Goal: Transaction & Acquisition: Purchase product/service

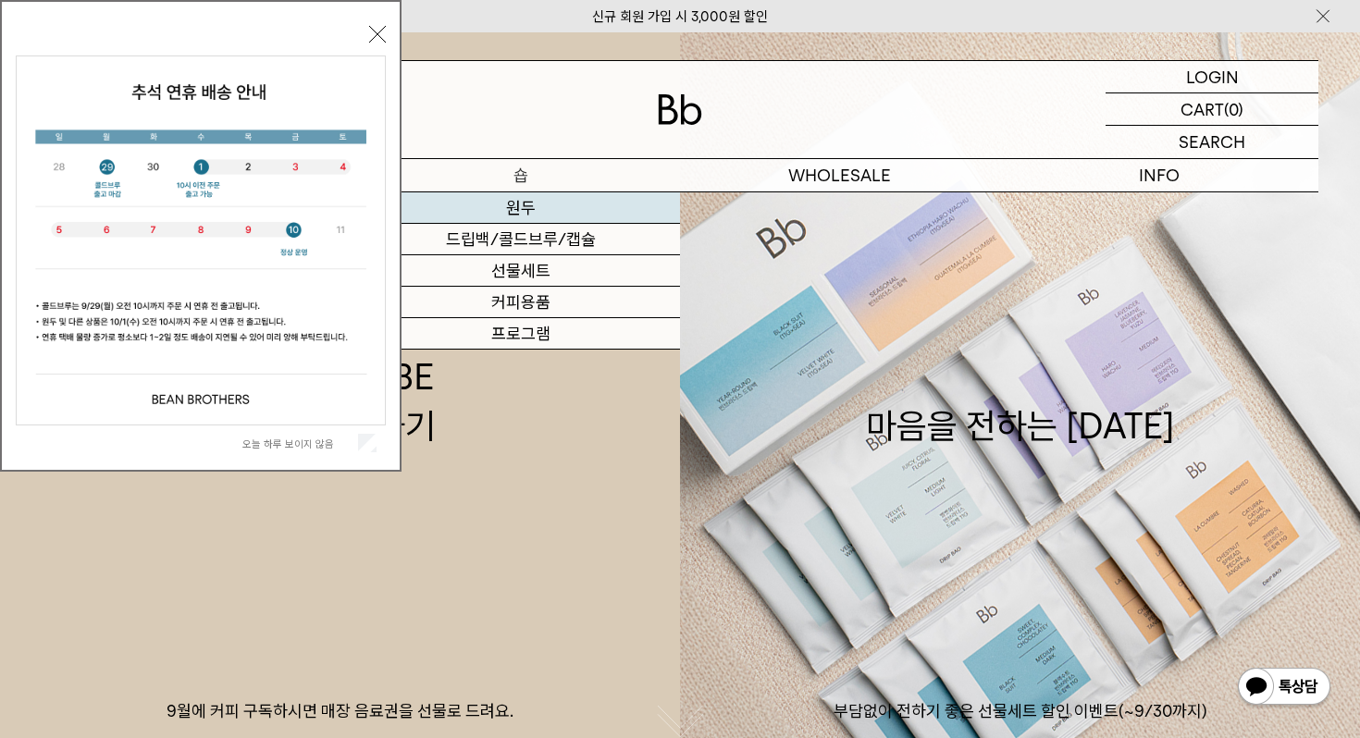
click at [529, 200] on link "원두" at bounding box center [520, 207] width 319 height 31
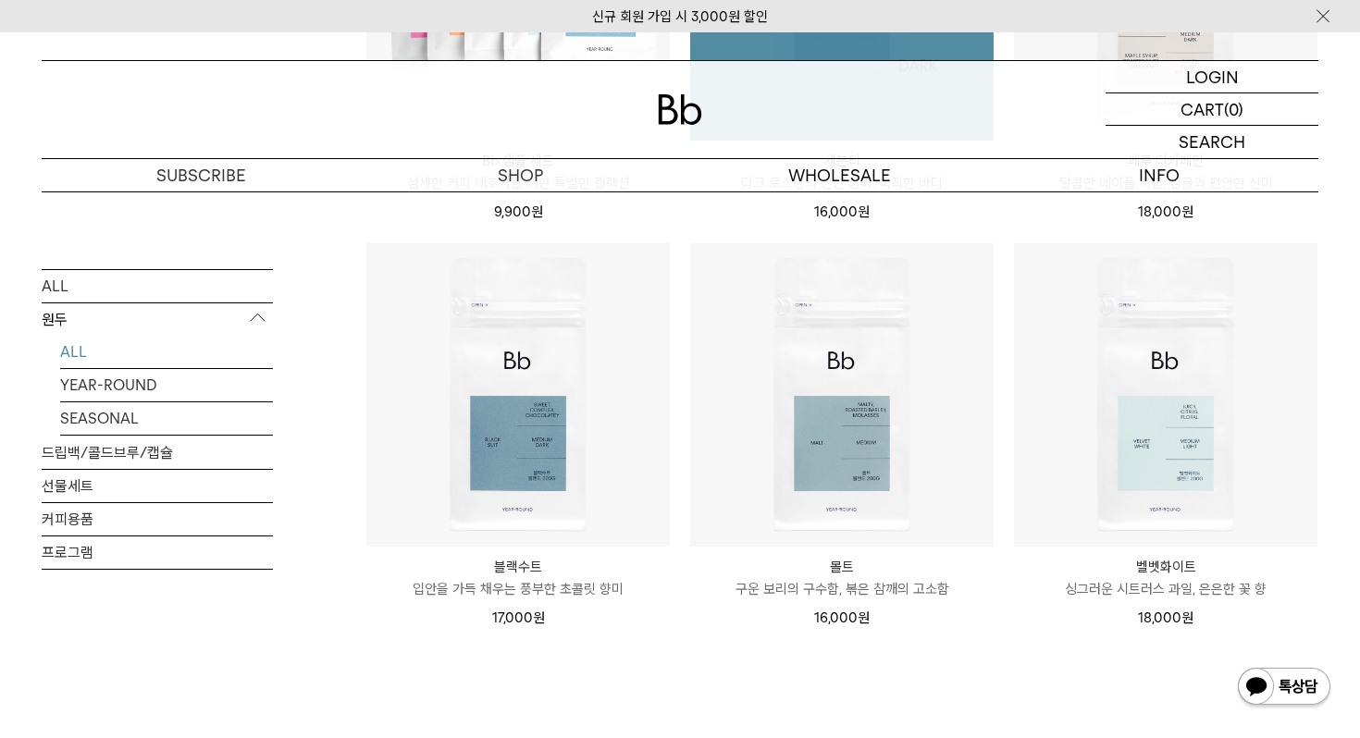
scroll to position [1515, 0]
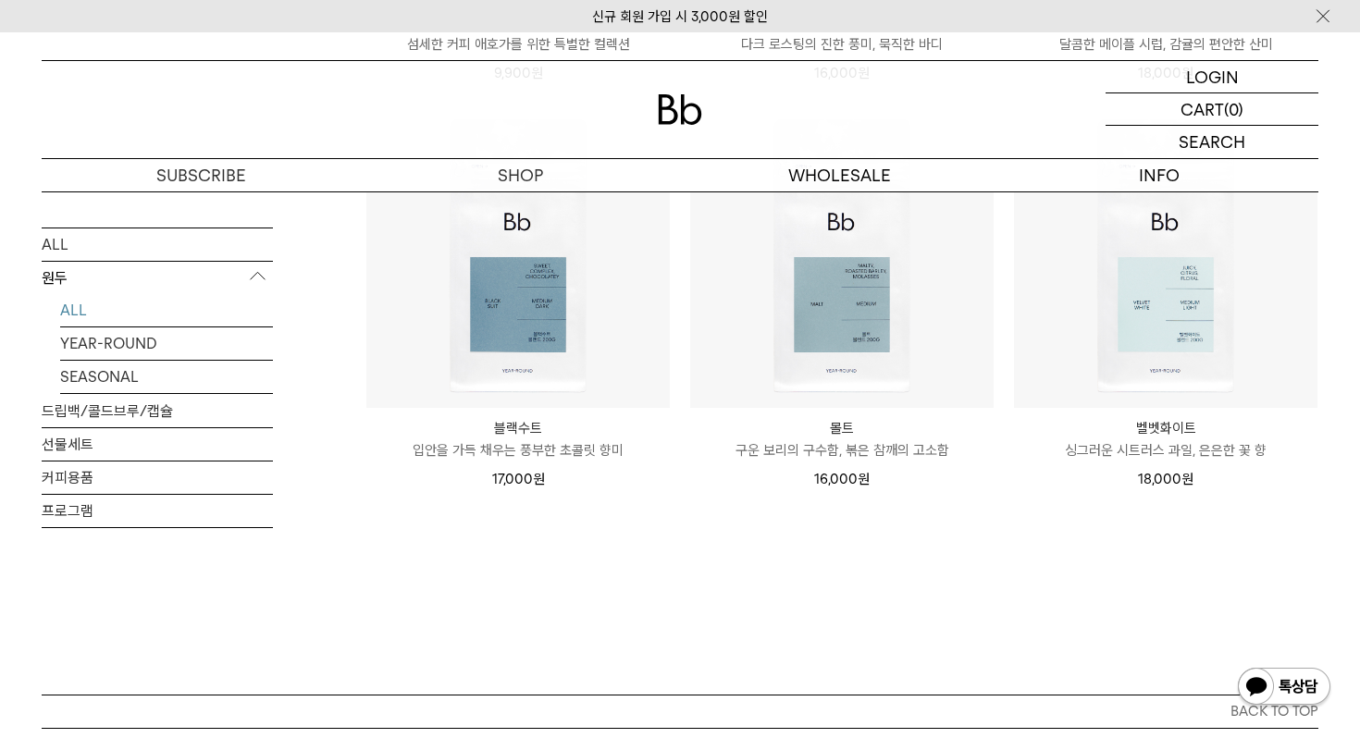
click at [0, 0] on img at bounding box center [0, 0] width 0 height 0
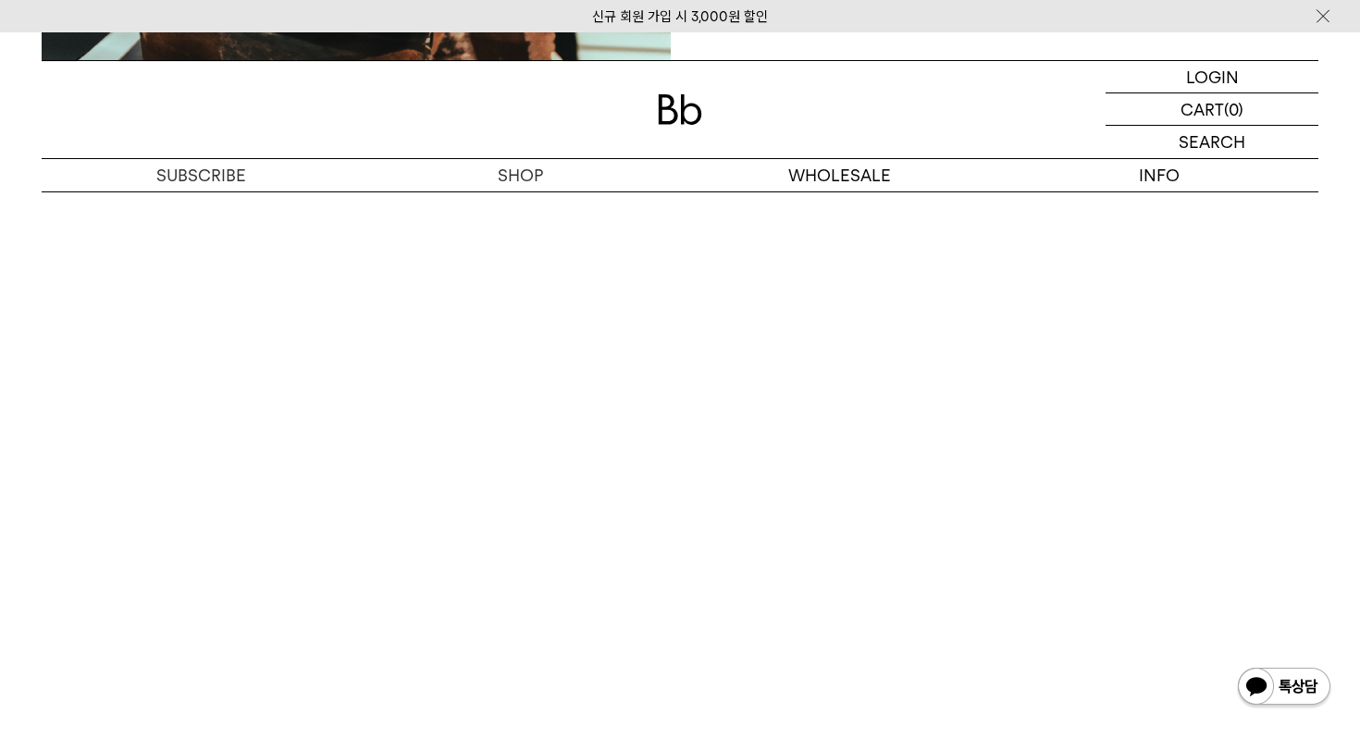
scroll to position [3187, 0]
